Goal: Use online tool/utility: Utilize a website feature to perform a specific function

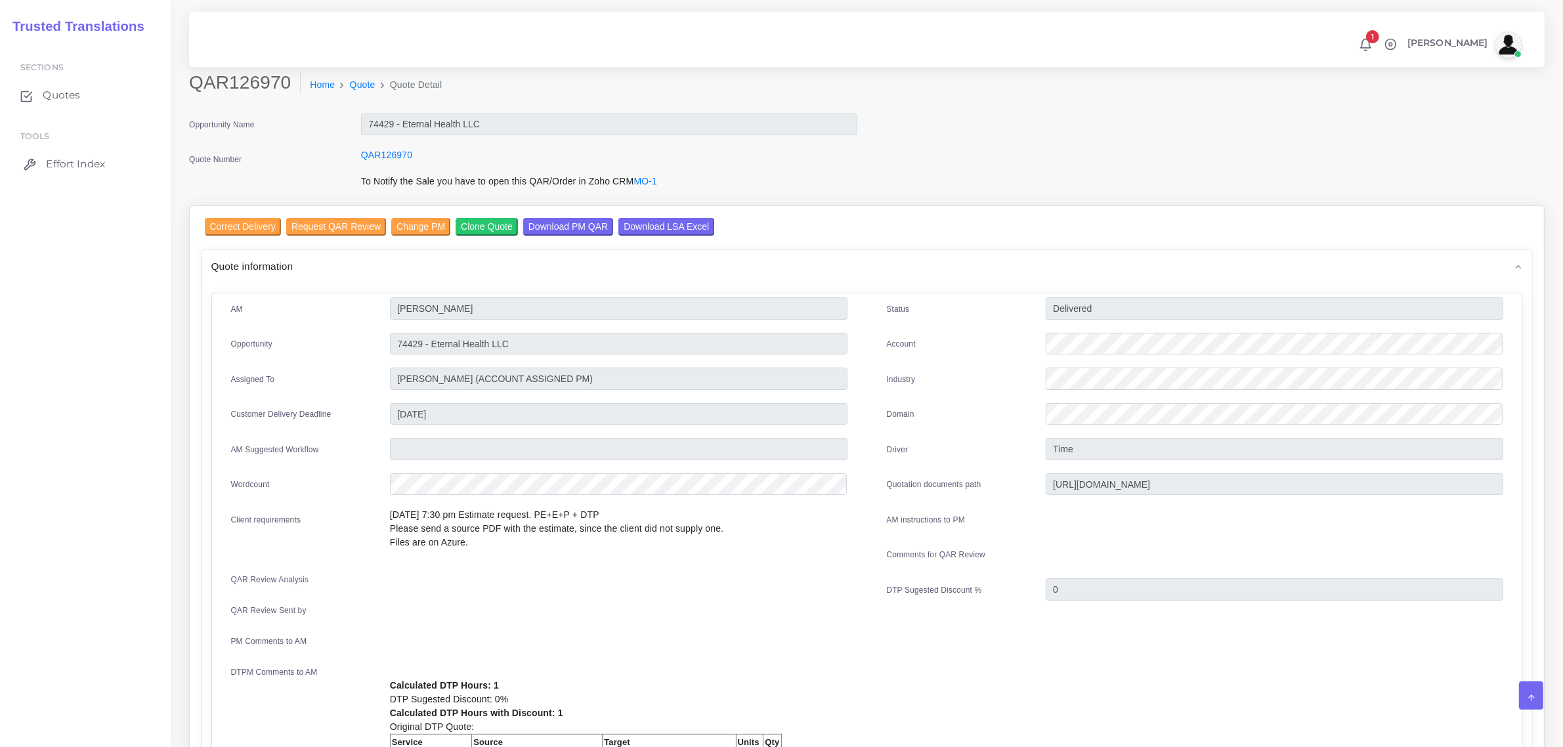
click at [73, 158] on span "Effort Index" at bounding box center [75, 164] width 59 height 14
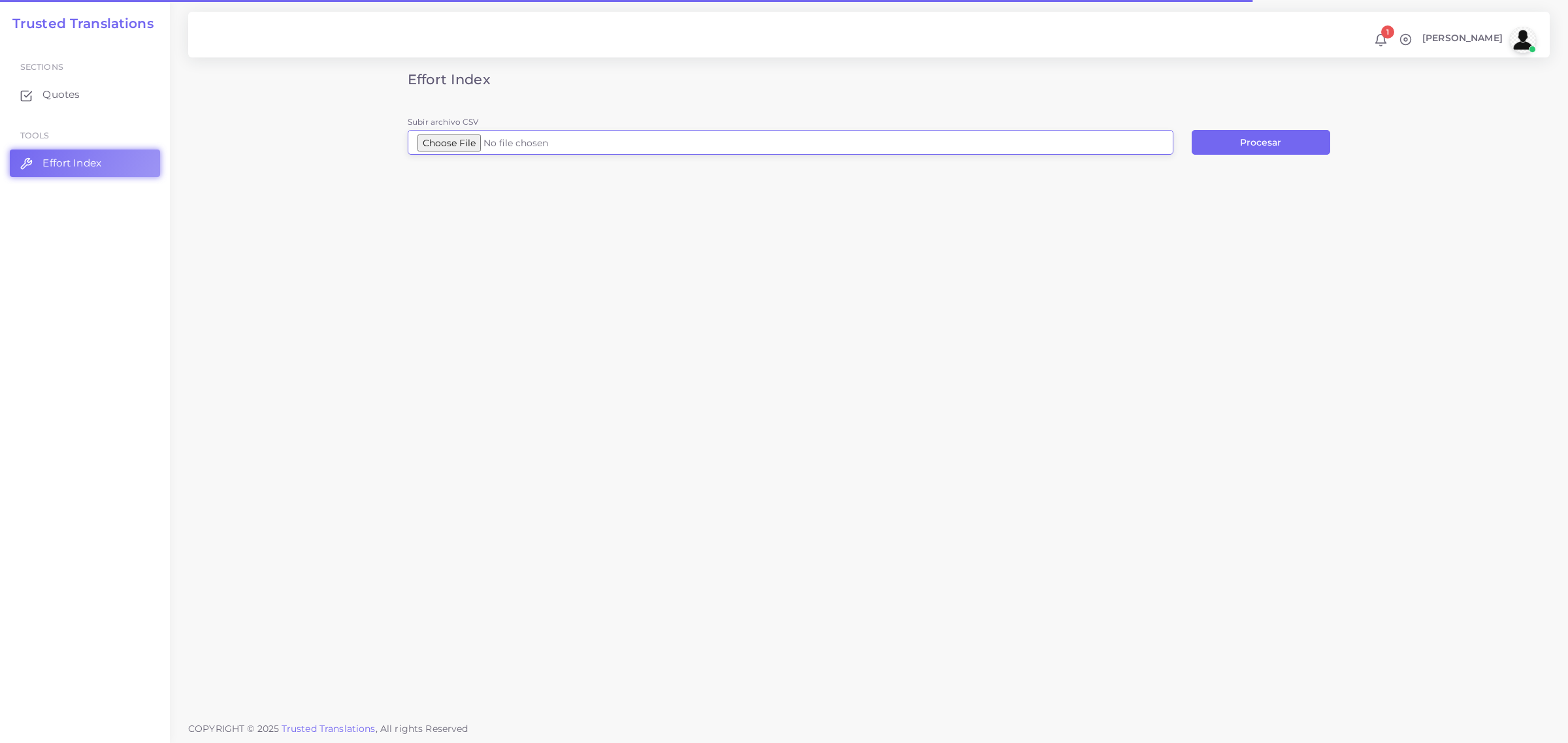
click at [473, 141] on input "Subir archivo CSV" at bounding box center [791, 142] width 766 height 25
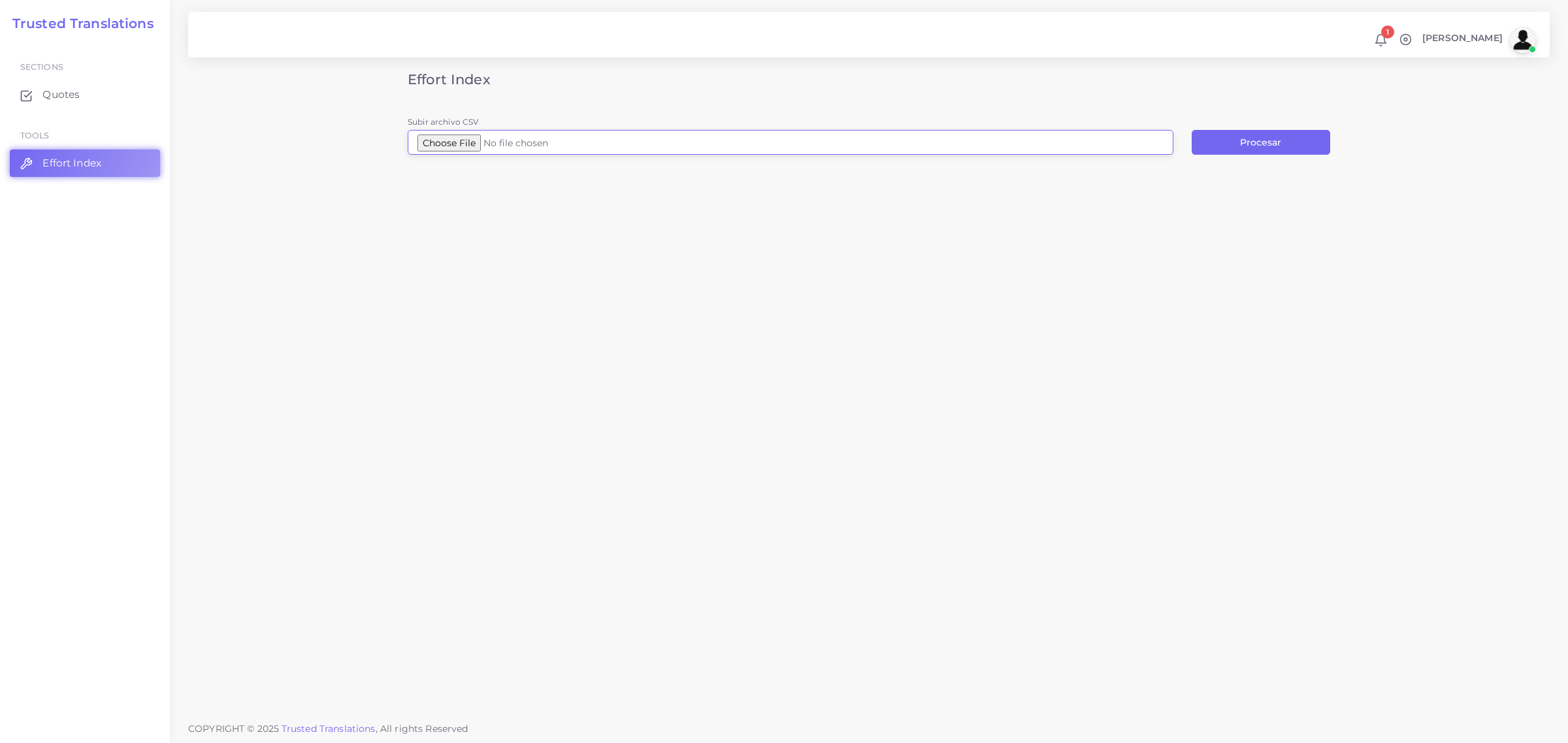
type input "C:\fakepath\26_MAC Trailer Incentive Card.docx.csv"
click at [1255, 141] on button "Procesar" at bounding box center [1261, 142] width 138 height 25
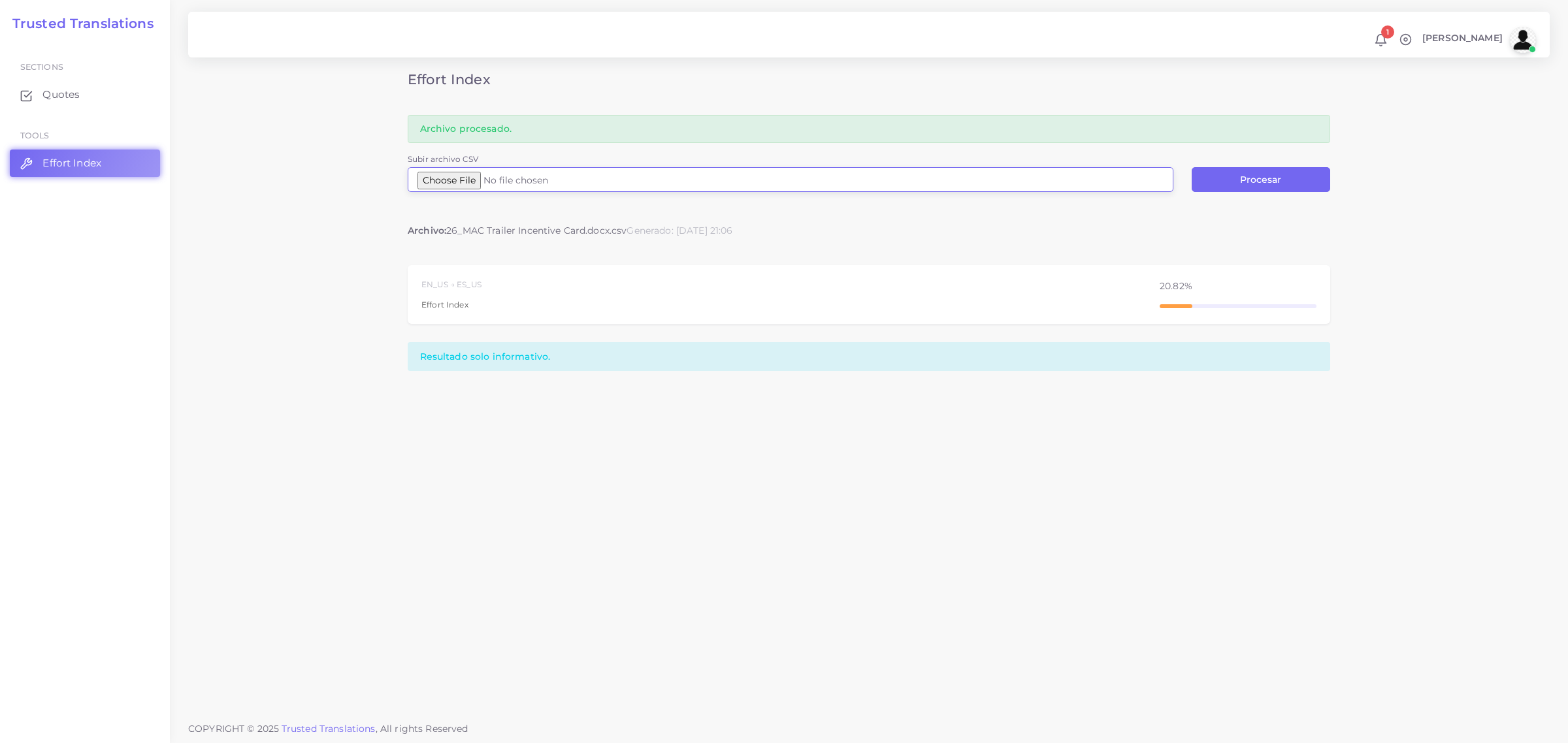
click at [448, 182] on input "Subir archivo CSV" at bounding box center [791, 179] width 766 height 25
type input "C:\fakepath\26_MAC Trailer Incentive Card.docx (1).csv"
click at [1243, 184] on button "Procesar" at bounding box center [1261, 179] width 138 height 25
